Goal: Information Seeking & Learning: Get advice/opinions

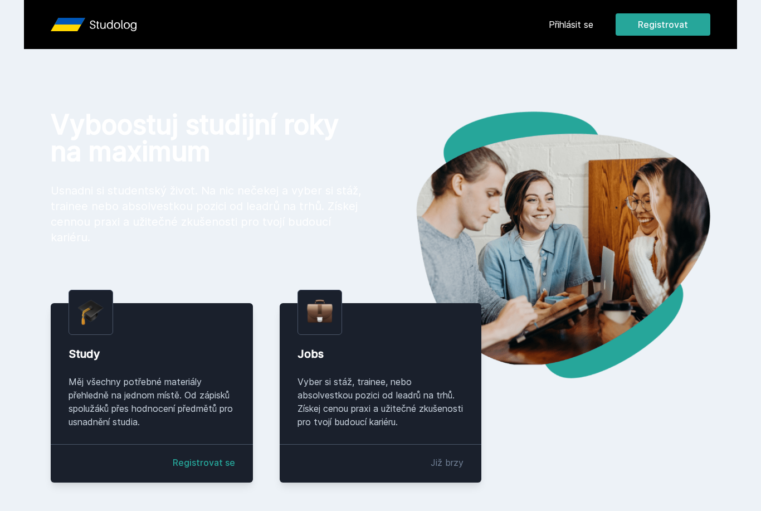
click at [583, 26] on link "Přihlásit se" at bounding box center [571, 24] width 45 height 13
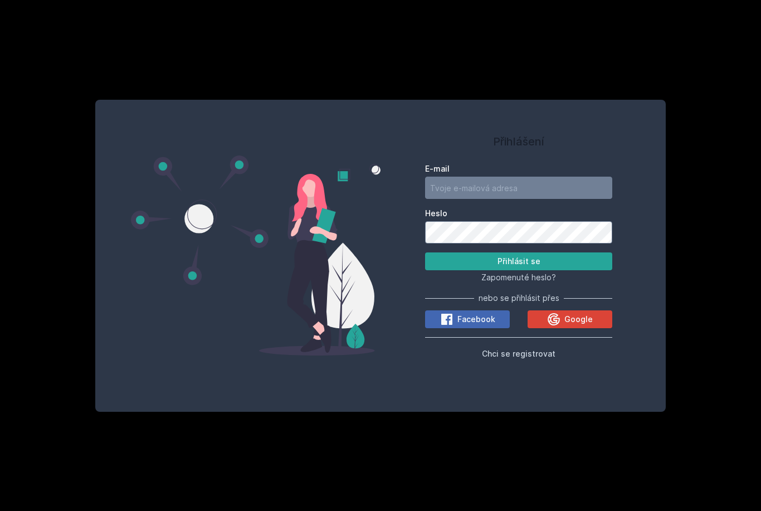
click at [583, 326] on div "Google" at bounding box center [570, 319] width 46 height 13
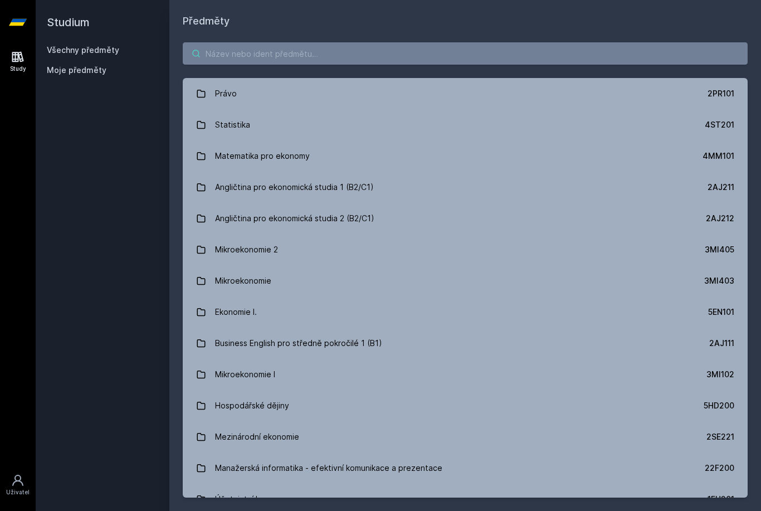
click at [491, 53] on input "search" at bounding box center [465, 53] width 565 height 22
click at [231, 53] on input "search" at bounding box center [465, 53] width 565 height 22
click at [235, 51] on input "search" at bounding box center [465, 53] width 565 height 22
paste input "4IZ232"
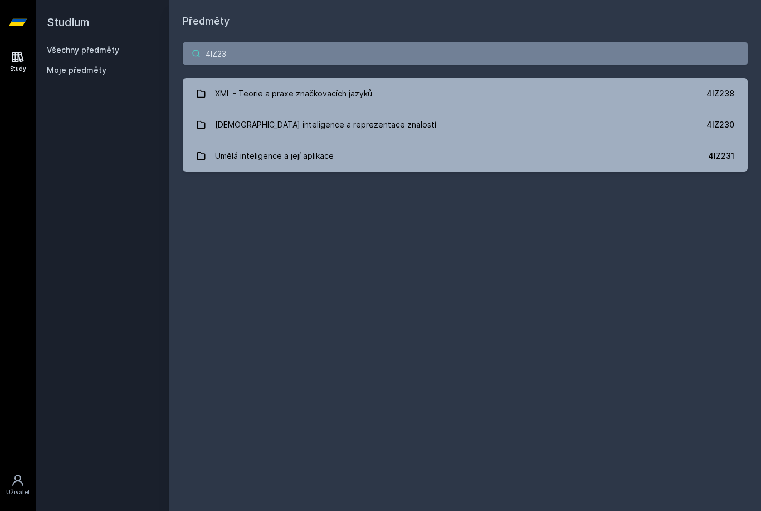
type input "4IZ23"
click at [398, 121] on link "[DEMOGRAPHIC_DATA] inteligence a reprezentace znalostí 4IZ230" at bounding box center [465, 124] width 565 height 31
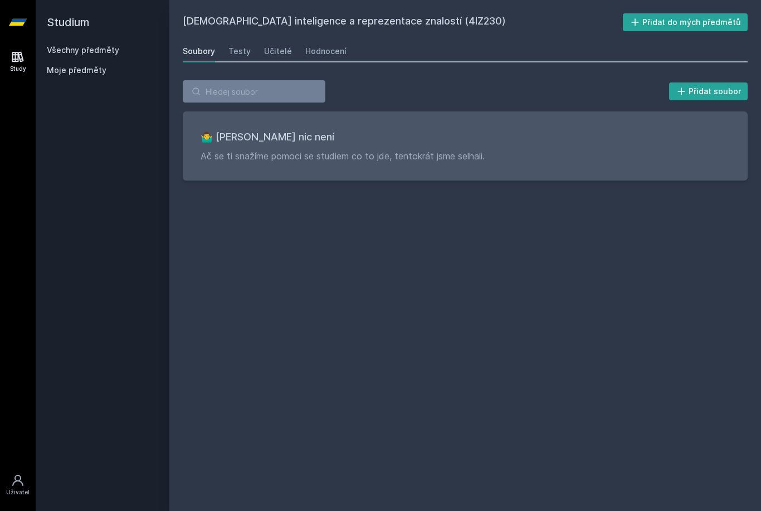
click at [326, 52] on div "Hodnocení" at bounding box center [325, 51] width 41 height 11
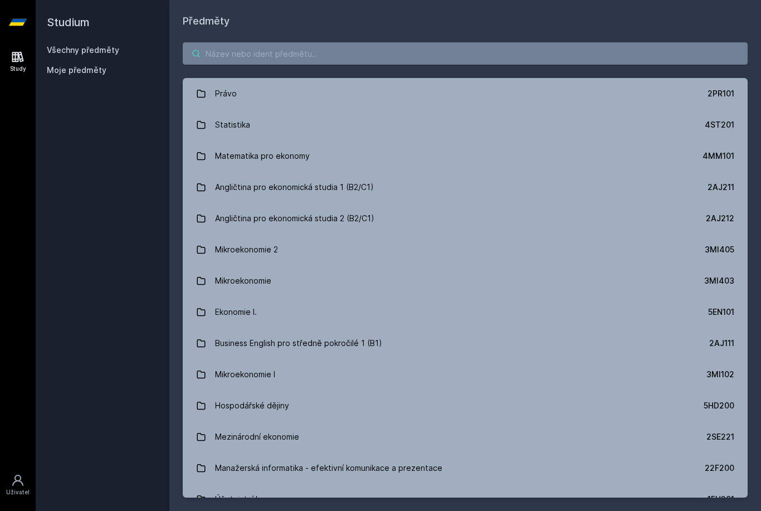
click at [577, 62] on input "search" at bounding box center [465, 53] width 565 height 22
click at [215, 53] on input "search" at bounding box center [465, 53] width 565 height 22
click at [209, 56] on input "search" at bounding box center [465, 53] width 565 height 22
paste input "4IZ232"
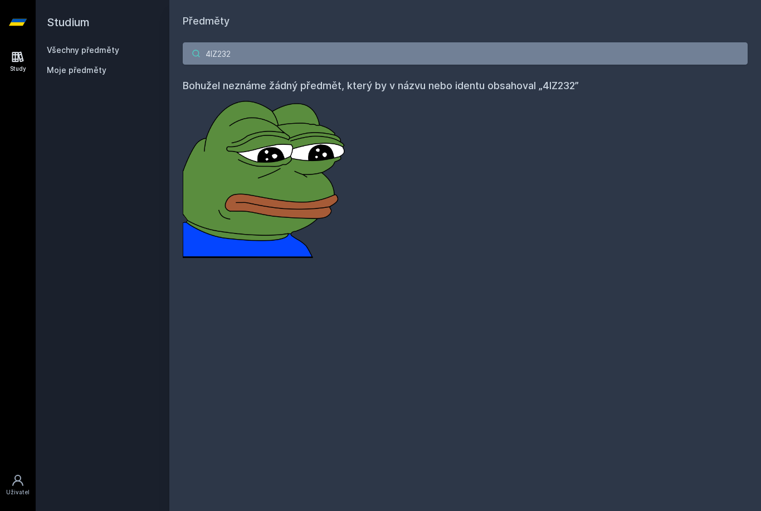
type input "4IZ23"
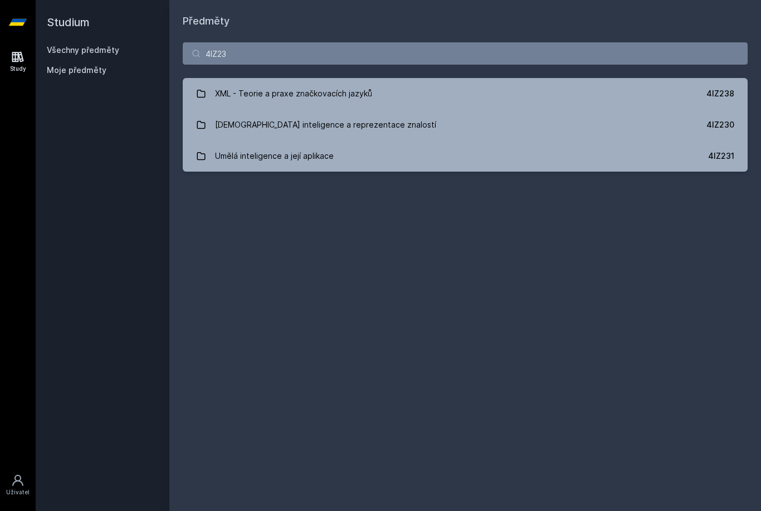
click at [724, 154] on div "4IZ231" at bounding box center [721, 155] width 26 height 11
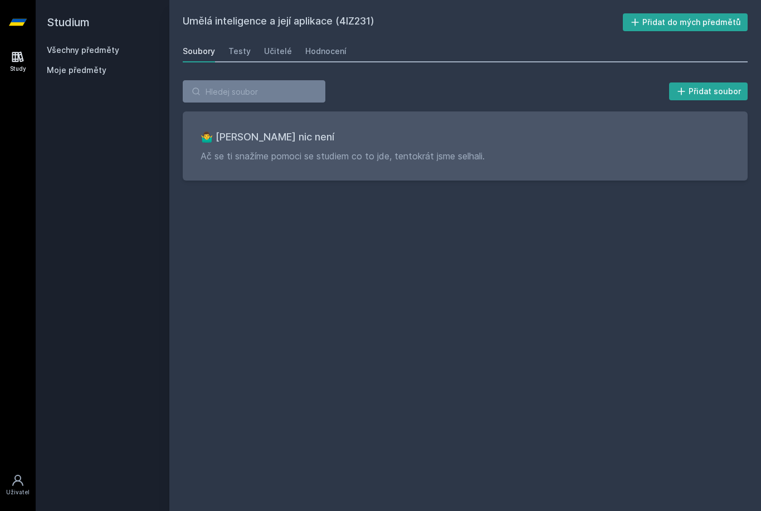
click at [315, 53] on div "Hodnocení" at bounding box center [325, 51] width 41 height 11
